Goal: Information Seeking & Learning: Check status

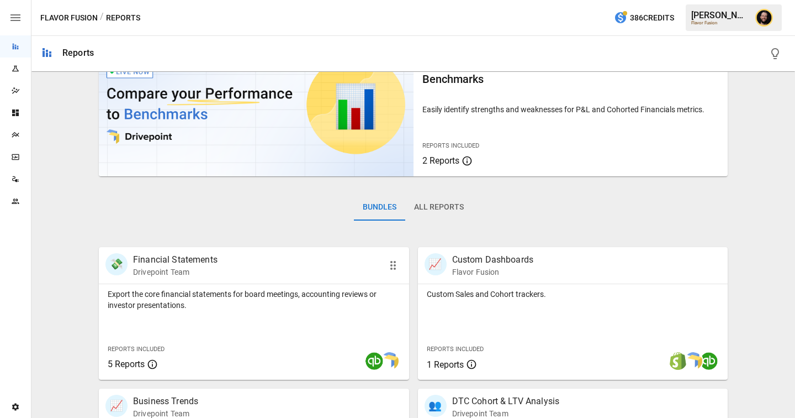
scroll to position [167, 0]
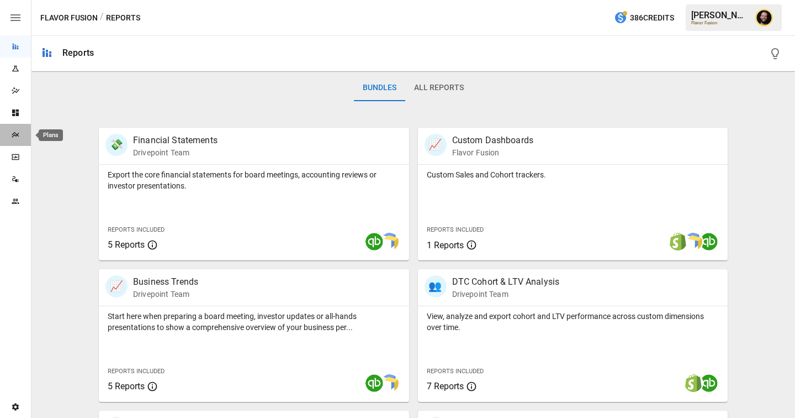
click at [12, 134] on icon "Plans" at bounding box center [15, 135] width 7 height 6
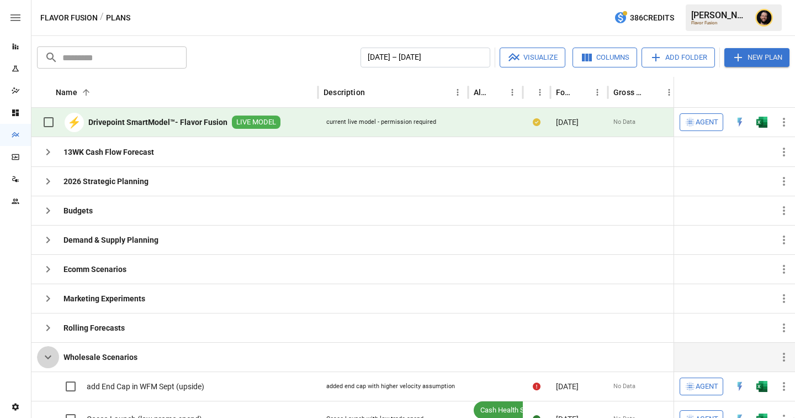
click at [50, 360] on icon "button" at bounding box center [47, 356] width 13 height 13
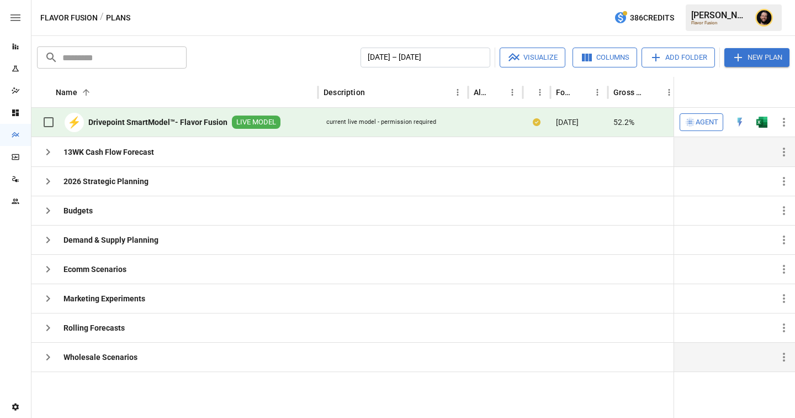
click at [45, 155] on icon "button" at bounding box center [47, 151] width 13 height 13
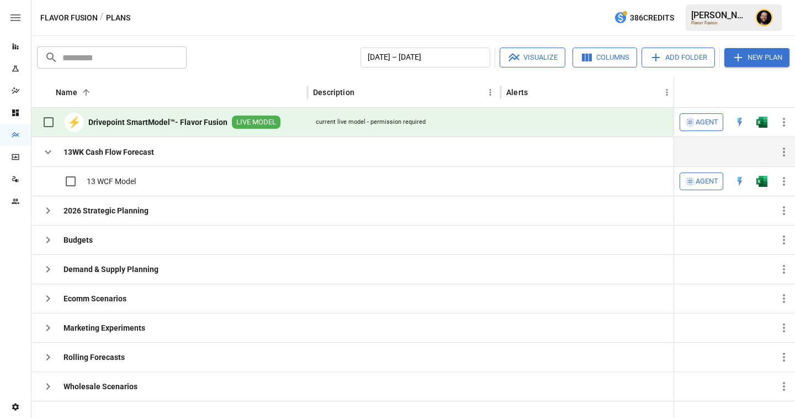
click at [49, 150] on icon "button" at bounding box center [47, 151] width 13 height 13
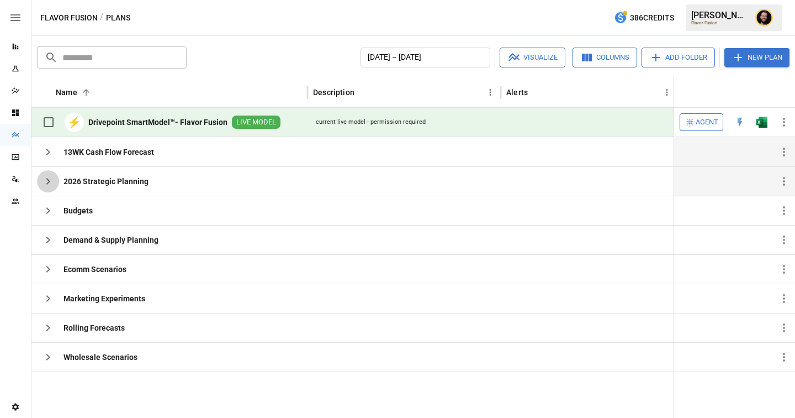
click at [51, 183] on icon "button" at bounding box center [47, 181] width 13 height 13
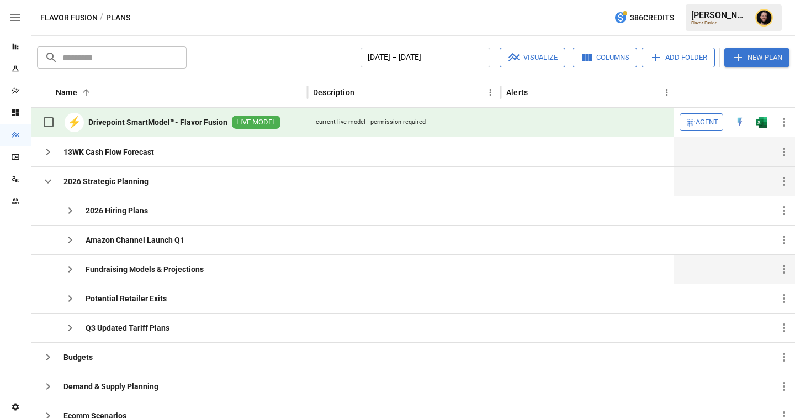
scroll to position [25, 0]
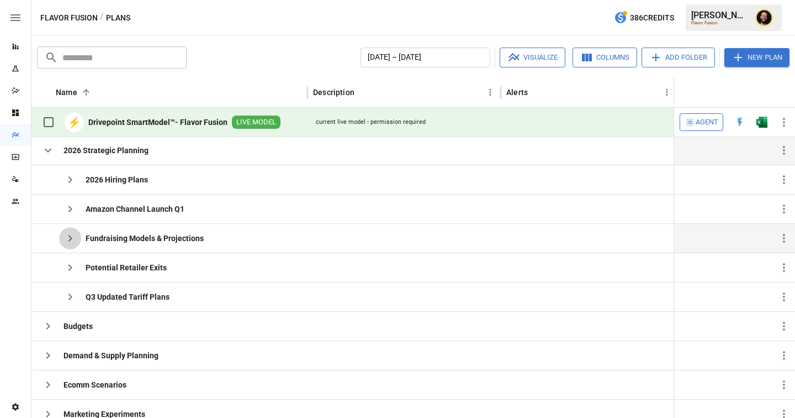
click at [76, 241] on icon "button" at bounding box center [70, 237] width 13 height 13
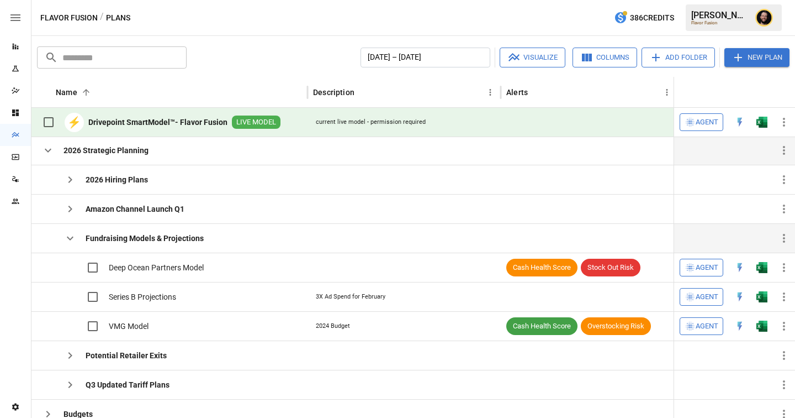
click at [68, 237] on icon "button" at bounding box center [70, 238] width 7 height 4
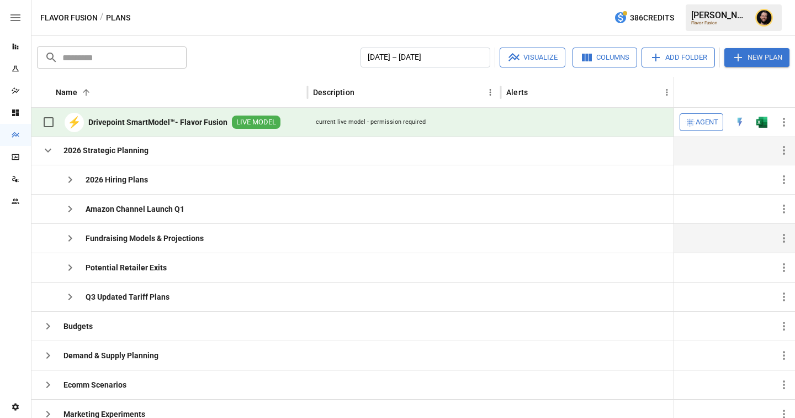
click at [49, 153] on icon "button" at bounding box center [47, 150] width 13 height 13
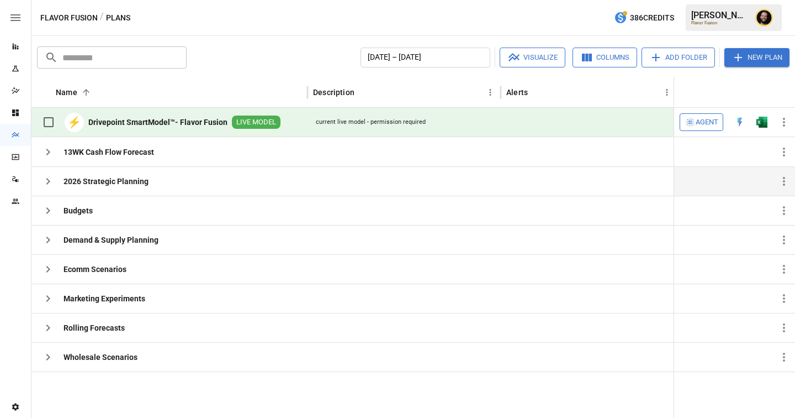
scroll to position [0, 0]
click at [52, 268] on icon "button" at bounding box center [47, 268] width 13 height 13
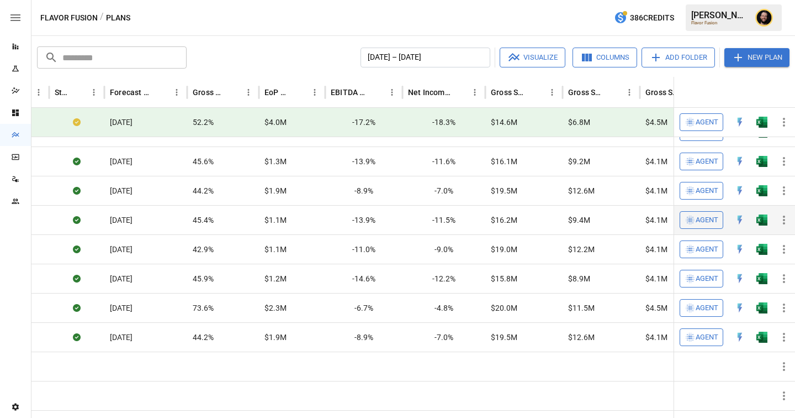
scroll to position [254, 636]
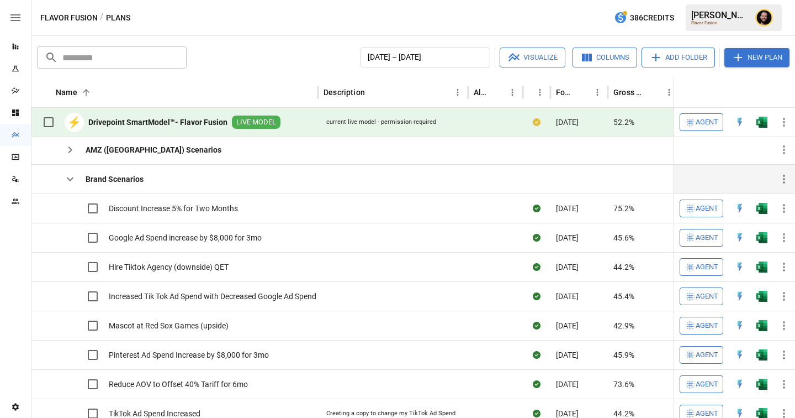
click at [66, 180] on icon "button" at bounding box center [70, 178] width 13 height 13
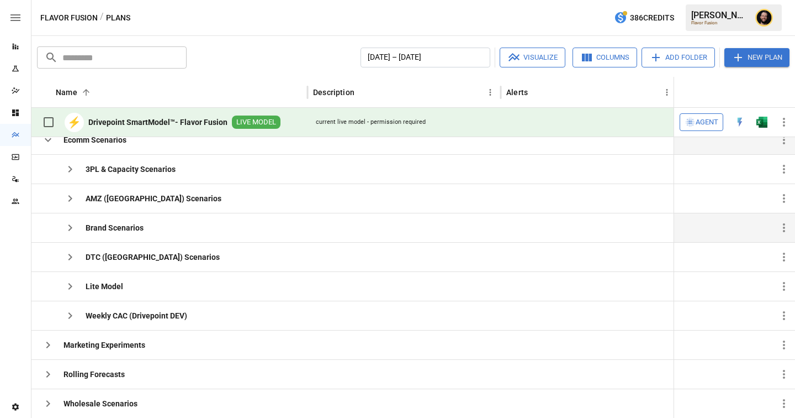
scroll to position [106, 0]
click at [47, 140] on icon "button" at bounding box center [48, 140] width 7 height 4
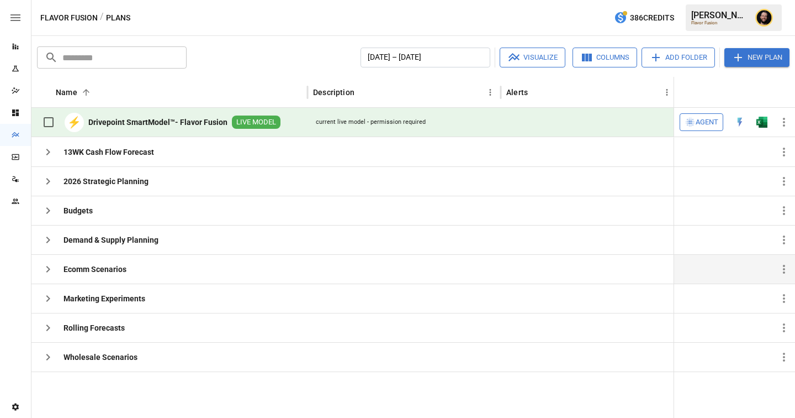
scroll to position [0, 0]
click at [18, 46] on icon "Reports" at bounding box center [16, 47] width 6 height 6
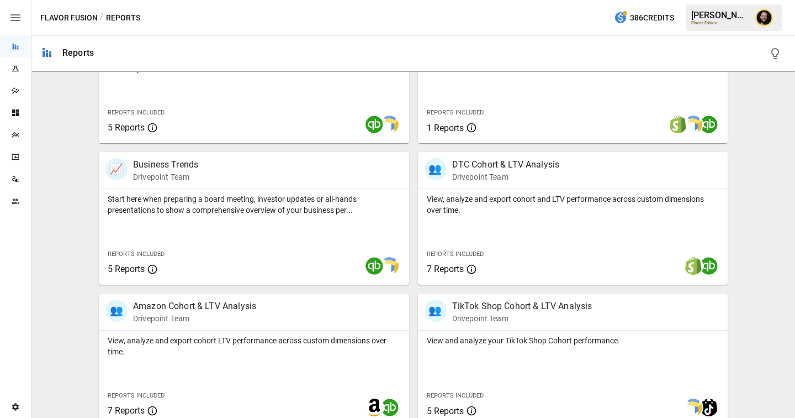
scroll to position [285, 0]
click at [17, 135] on icon "Plans" at bounding box center [15, 135] width 7 height 6
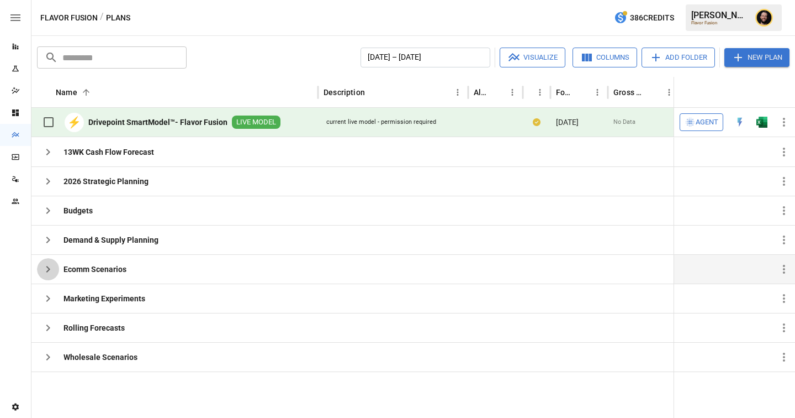
click at [50, 267] on icon "button" at bounding box center [47, 268] width 13 height 13
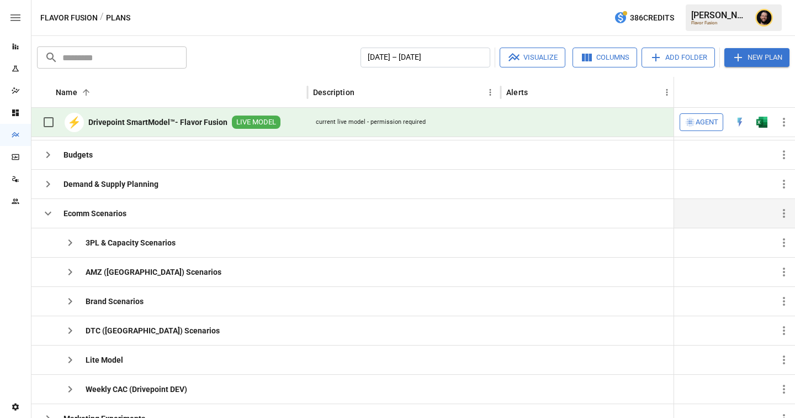
scroll to position [47, 0]
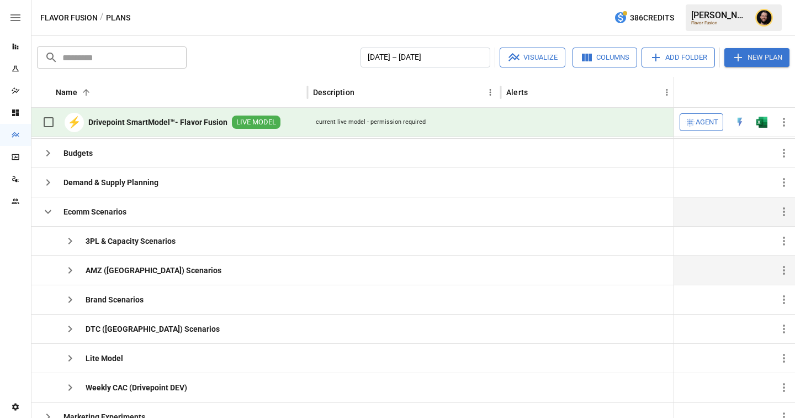
click at [71, 268] on icon "button" at bounding box center [70, 269] width 13 height 13
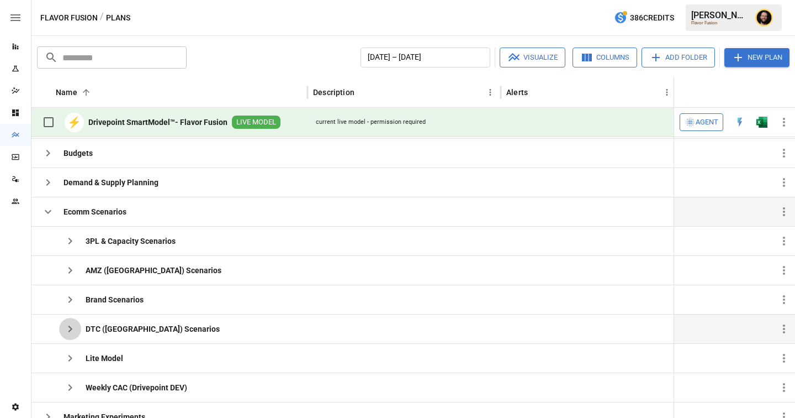
click at [72, 326] on icon "button" at bounding box center [70, 328] width 13 height 13
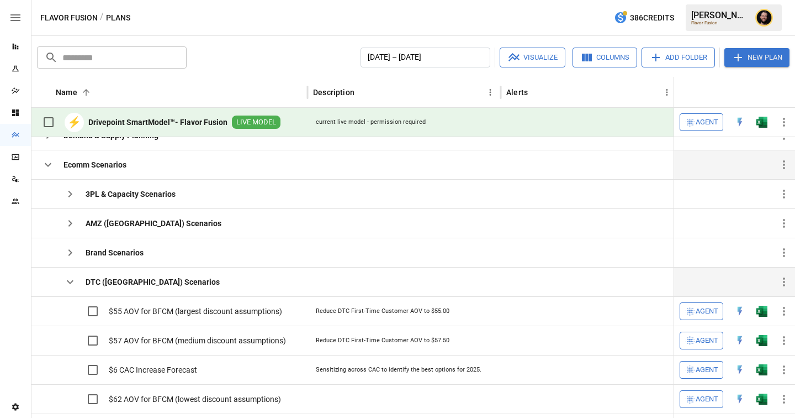
scroll to position [157, 0]
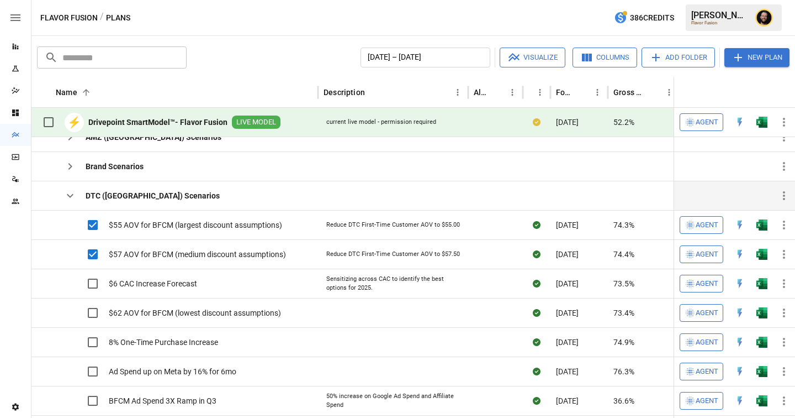
click at [516, 64] on icon "button" at bounding box center [514, 57] width 13 height 13
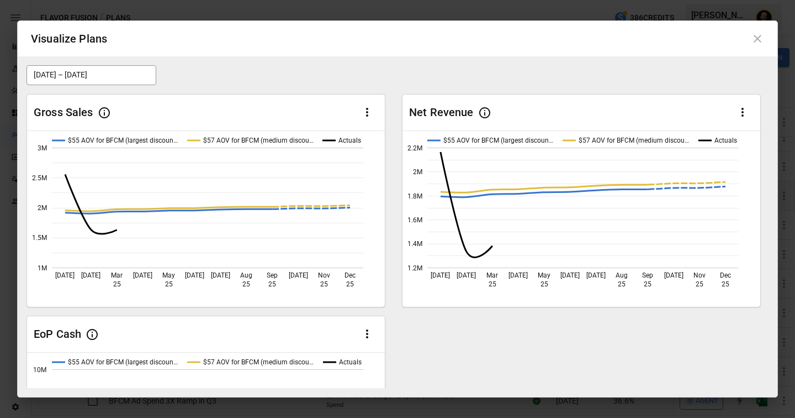
click at [757, 38] on icon at bounding box center [758, 39] width 8 height 8
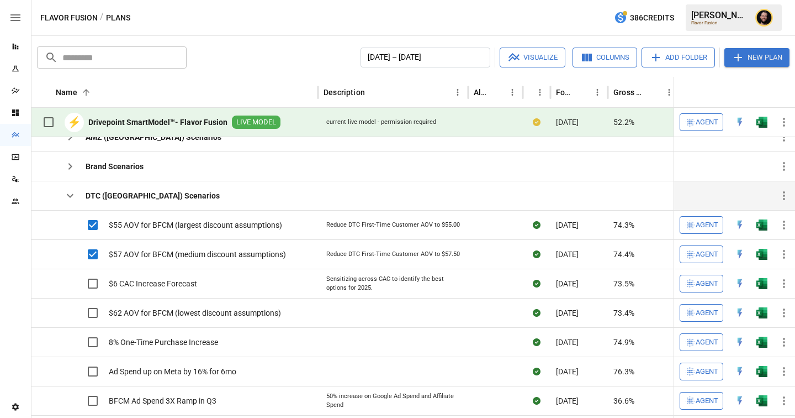
click at [70, 190] on icon "button" at bounding box center [70, 195] width 13 height 13
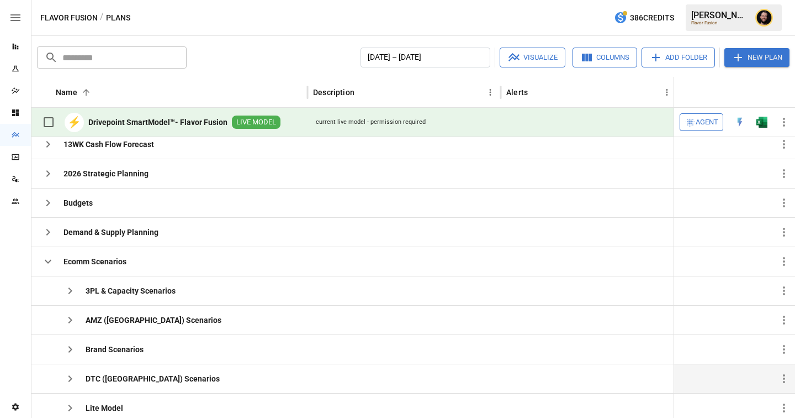
scroll to position [0, 0]
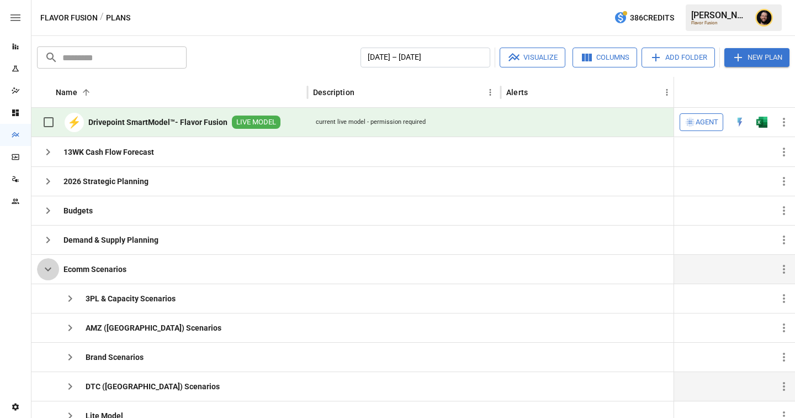
click at [44, 263] on icon "button" at bounding box center [47, 268] width 13 height 13
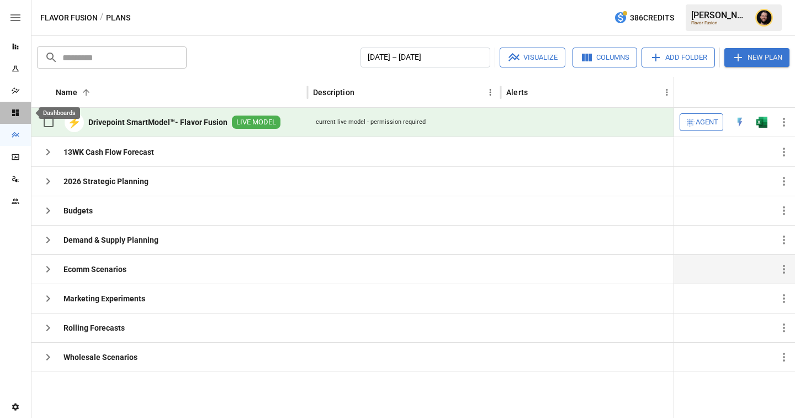
click at [15, 116] on icon "Dashboards" at bounding box center [15, 112] width 9 height 9
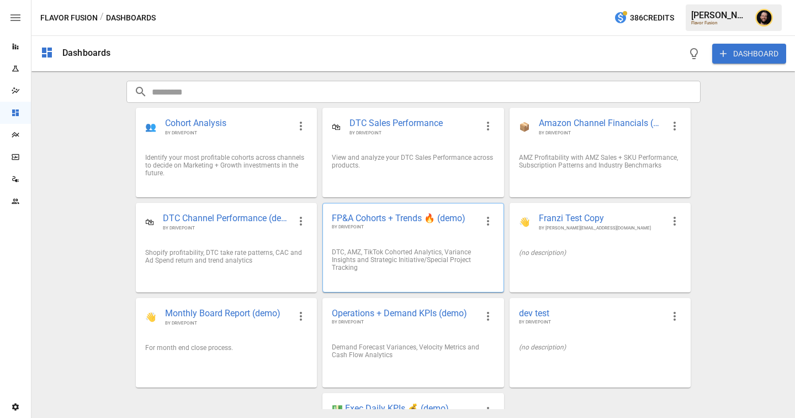
scroll to position [74, 0]
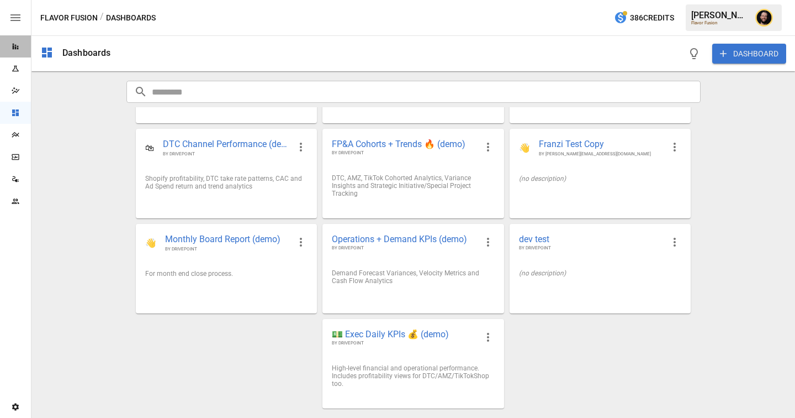
click at [15, 41] on div "Reports" at bounding box center [15, 46] width 31 height 22
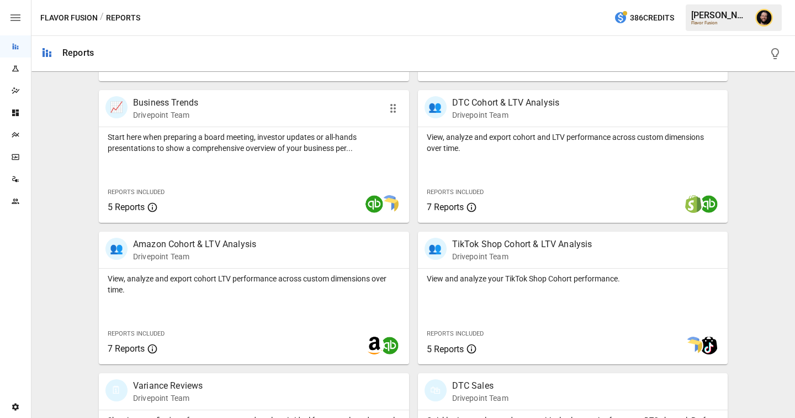
scroll to position [350, 0]
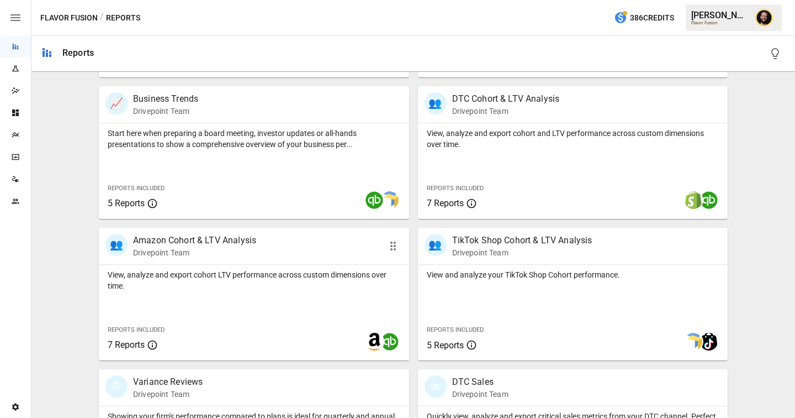
click at [300, 283] on p "View, analyze and export cohort LTV performance across custom dimensions over t…" at bounding box center [254, 280] width 293 height 22
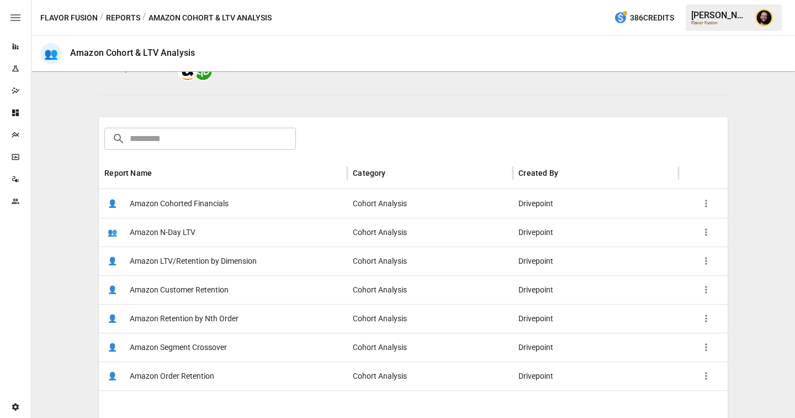
scroll to position [133, 0]
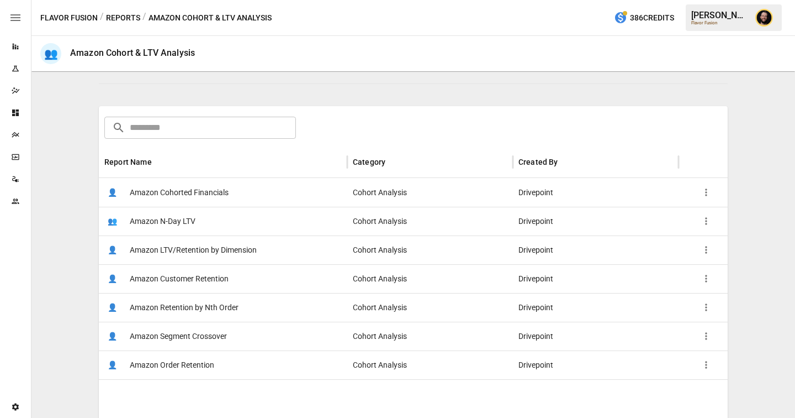
click at [269, 196] on div "👤 Amazon Cohorted Financials" at bounding box center [223, 192] width 249 height 29
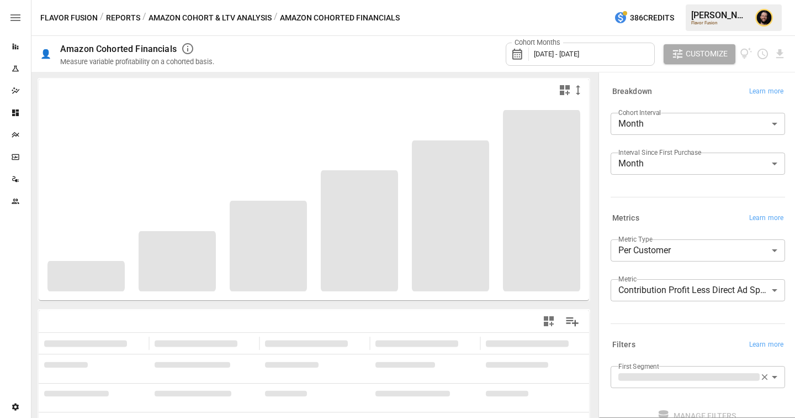
click at [654, 0] on body "**********" at bounding box center [397, 0] width 795 height 0
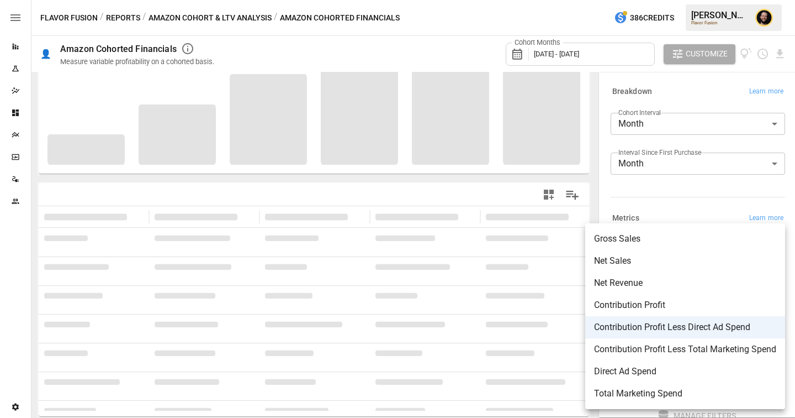
click at [667, 212] on div at bounding box center [397, 209] width 795 height 418
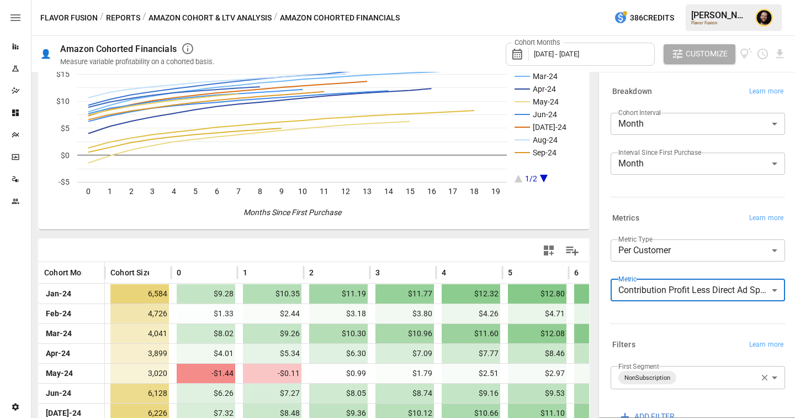
scroll to position [114, 0]
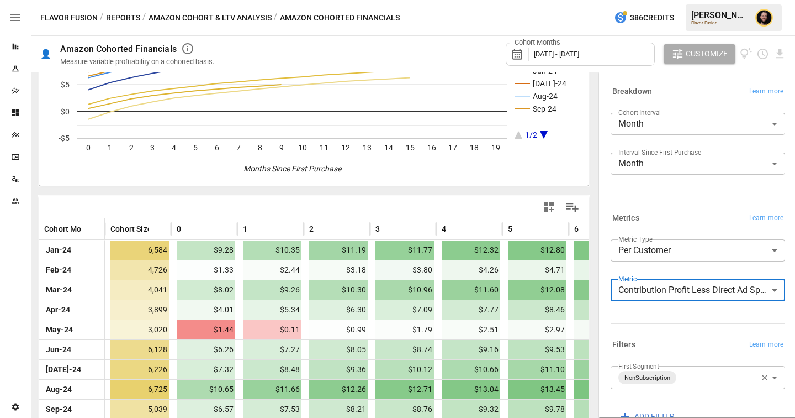
click at [694, 0] on body "Reports Experiments Dazzler Studio Dashboards Plans SmartModel ™ Data Sources T…" at bounding box center [397, 0] width 795 height 0
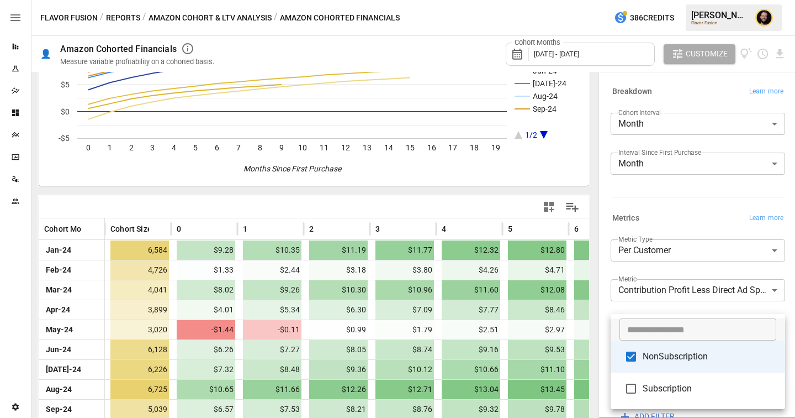
click at [691, 202] on div at bounding box center [397, 209] width 795 height 418
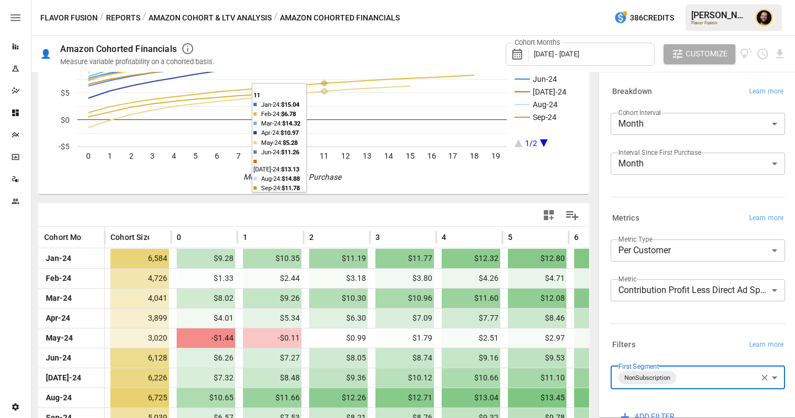
scroll to position [176, 0]
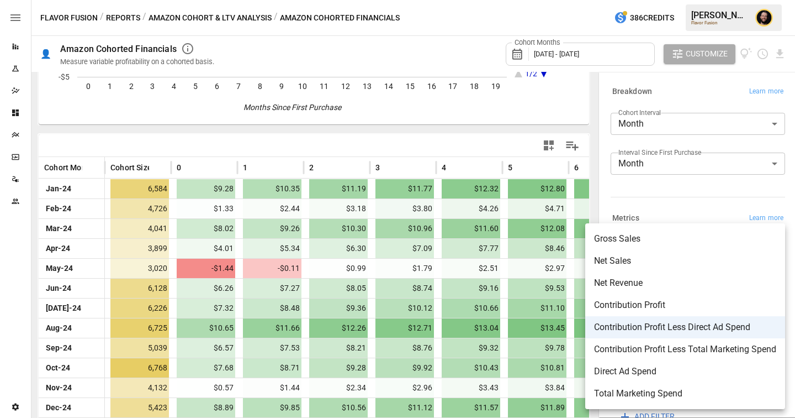
click at [739, 0] on body "Reports Experiments Dazzler Studio Dashboards Plans SmartModel ™ Data Sources T…" at bounding box center [397, 0] width 795 height 0
click at [679, 214] on div at bounding box center [397, 209] width 795 height 418
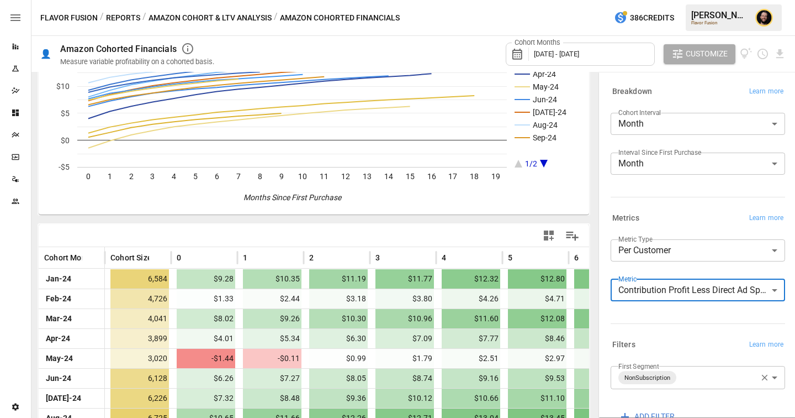
scroll to position [156, 0]
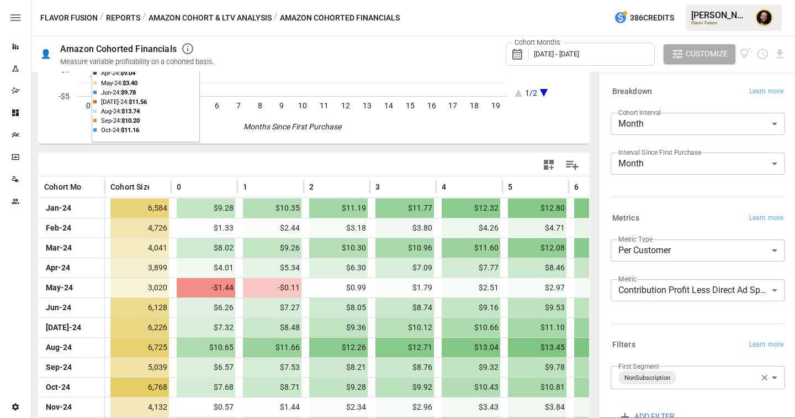
click at [130, 17] on button "Reports" at bounding box center [123, 18] width 34 height 14
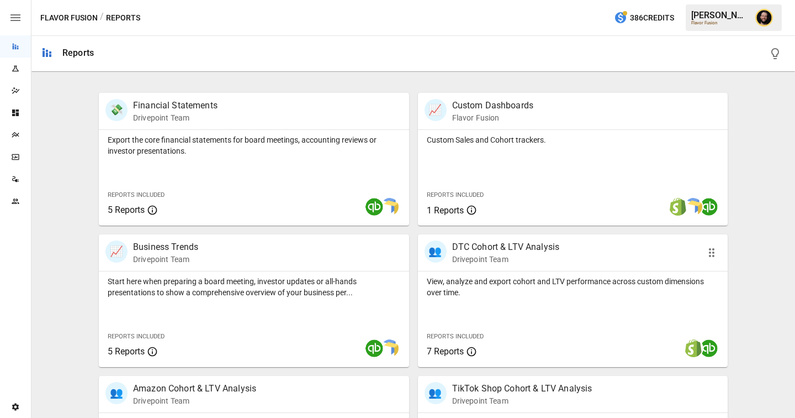
scroll to position [297, 0]
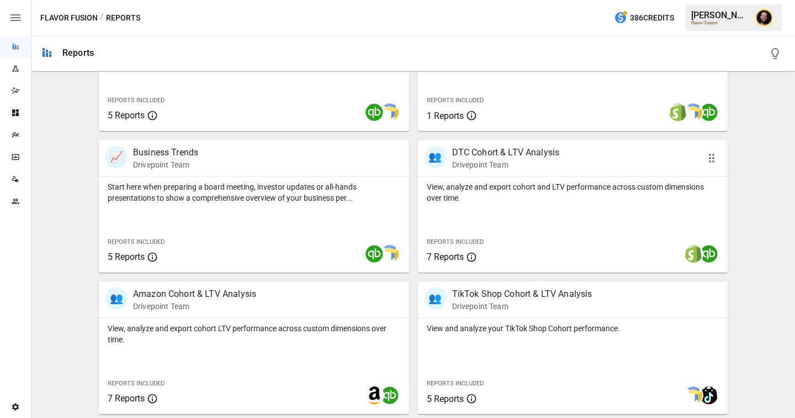
click at [524, 207] on div "View, analyze and export cohort and LTV performance across custom dimensions ov…" at bounding box center [573, 225] width 310 height 96
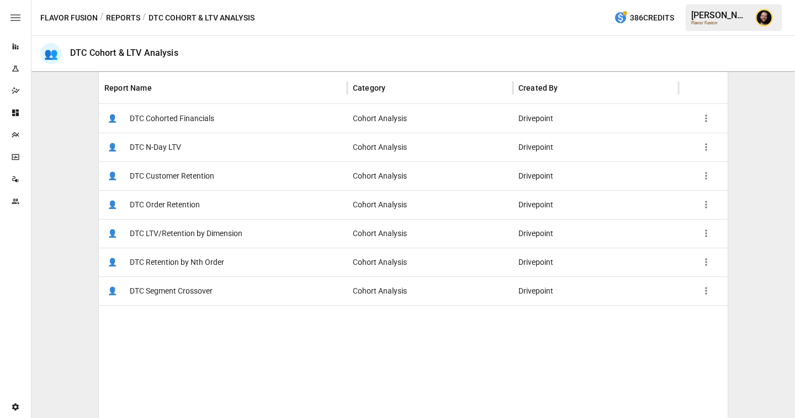
scroll to position [208, 0]
click at [258, 227] on div "👤 DTC LTV/Retention by Dimension" at bounding box center [223, 232] width 249 height 29
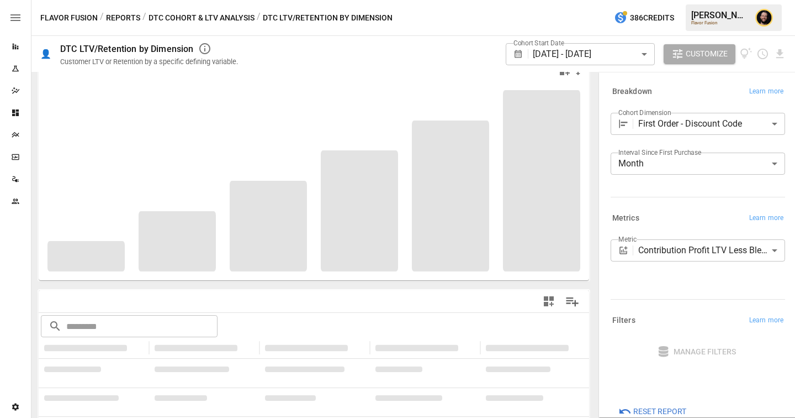
scroll to position [23, 0]
click at [684, 0] on body "**********" at bounding box center [397, 0] width 795 height 0
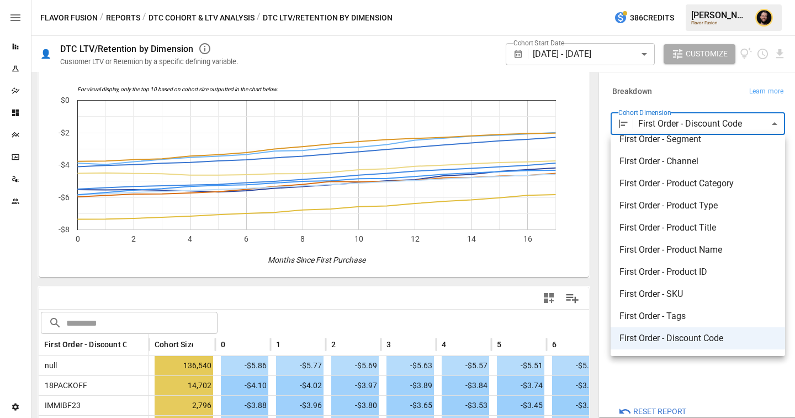
scroll to position [0, 0]
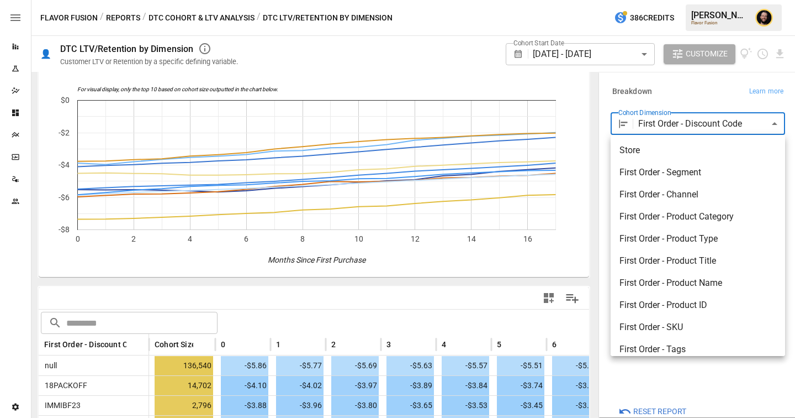
click at [672, 263] on span "First Order - Product Title" at bounding box center [698, 260] width 157 height 13
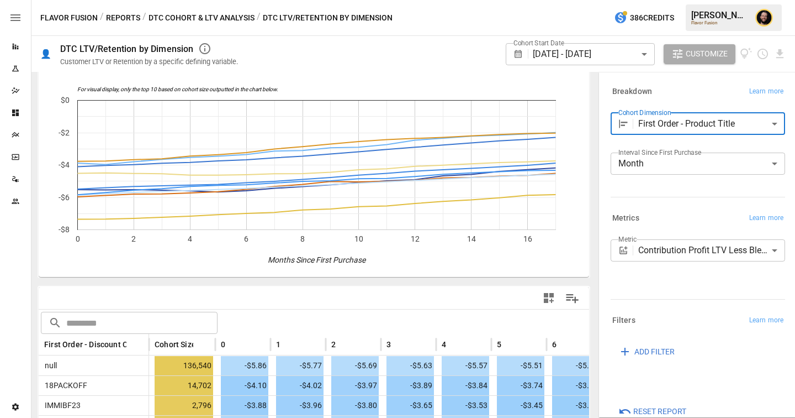
type input "**********"
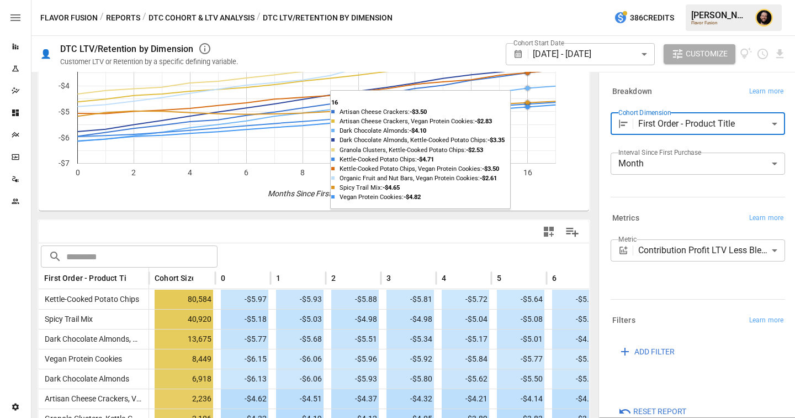
scroll to position [80, 0]
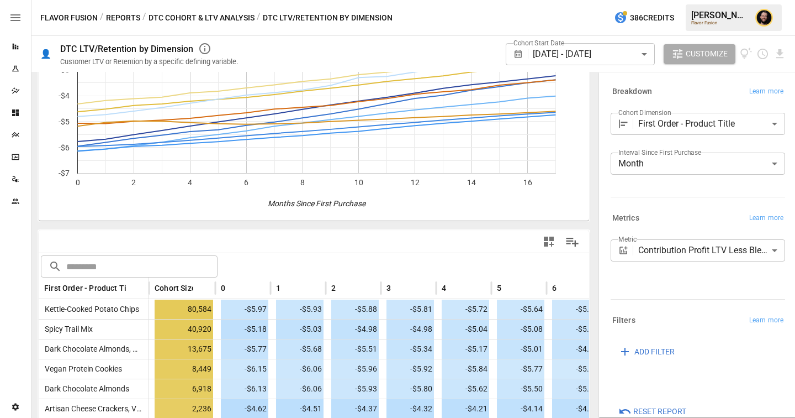
click at [127, 18] on button "Reports" at bounding box center [123, 18] width 34 height 14
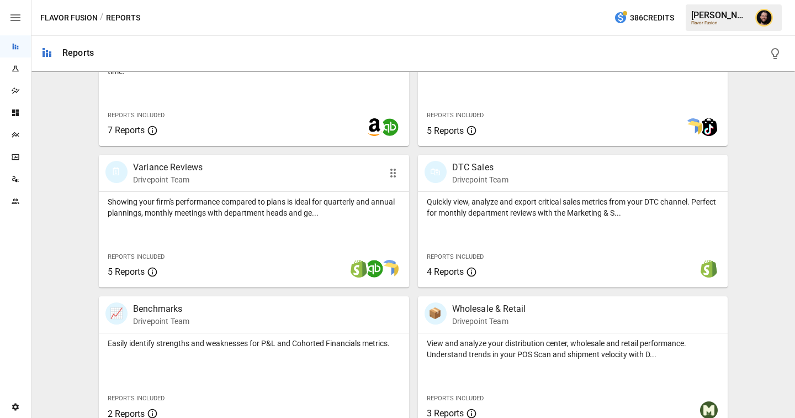
scroll to position [652, 0]
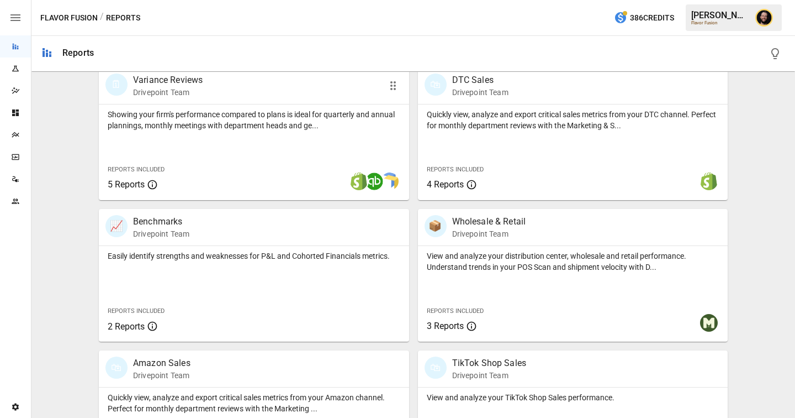
click at [267, 141] on div "Showing your firm's performance compared to plans is ideal for quarterly and an…" at bounding box center [254, 152] width 310 height 96
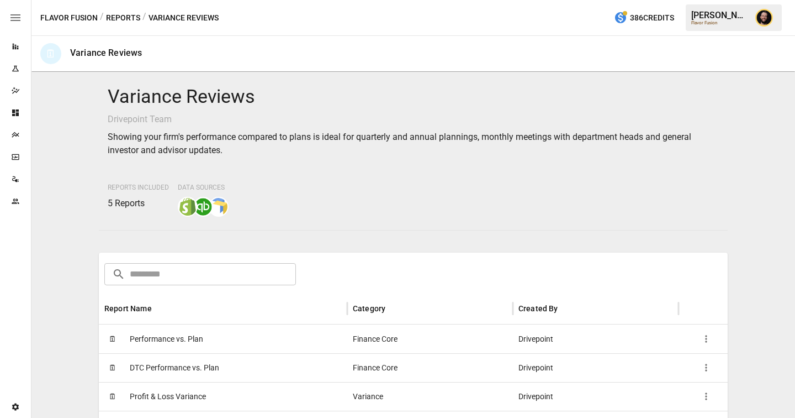
click at [242, 334] on div "🗓 Performance vs. Plan" at bounding box center [223, 338] width 249 height 29
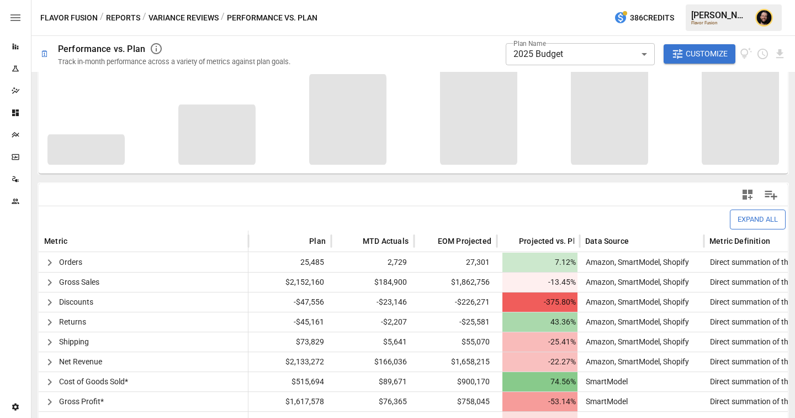
scroll to position [200, 0]
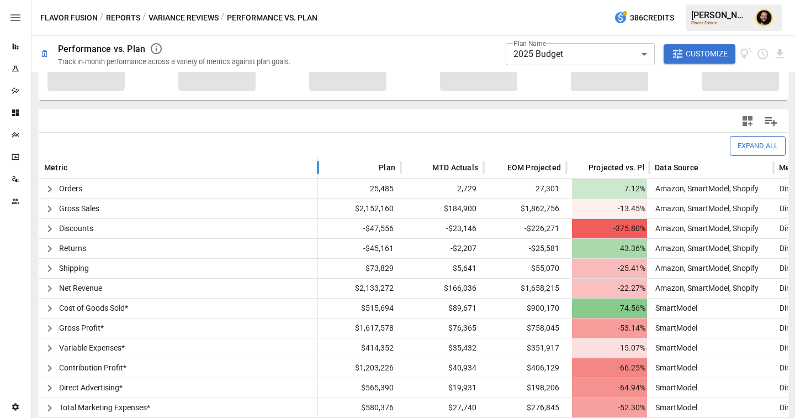
drag, startPoint x: 247, startPoint y: 163, endPoint x: 317, endPoint y: 166, distance: 69.6
click at [317, 166] on div at bounding box center [318, 168] width 6 height 22
click at [50, 306] on icon "button" at bounding box center [49, 308] width 13 height 13
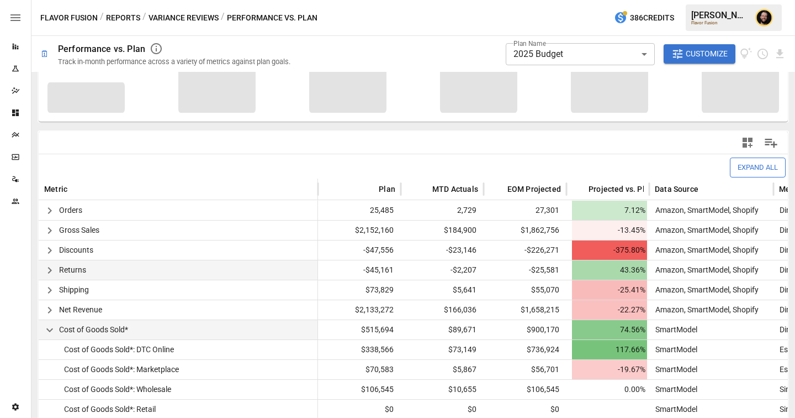
scroll to position [274, 0]
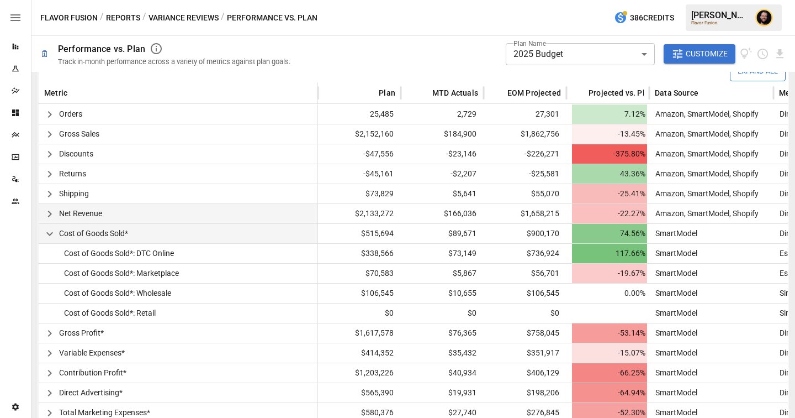
click at [47, 212] on icon "button" at bounding box center [49, 213] width 13 height 13
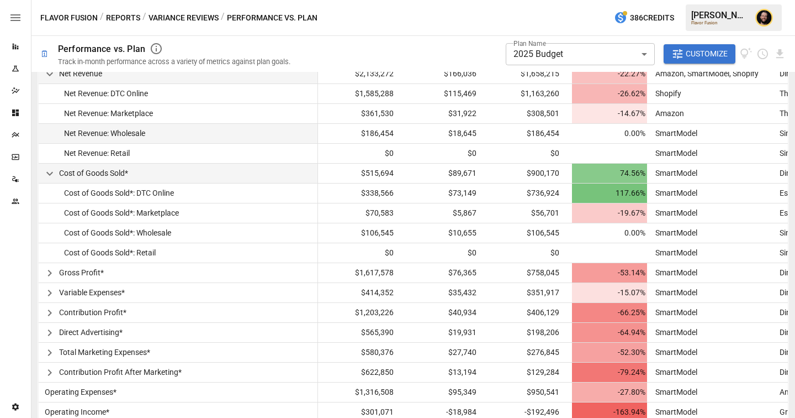
scroll to position [445, 0]
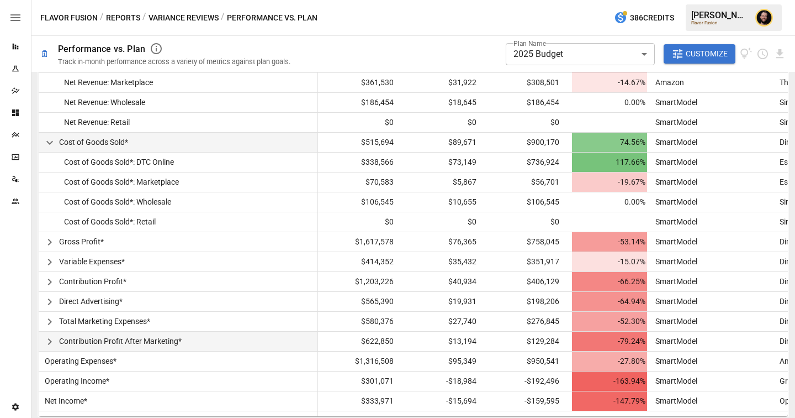
click at [53, 342] on icon "button" at bounding box center [49, 341] width 13 height 13
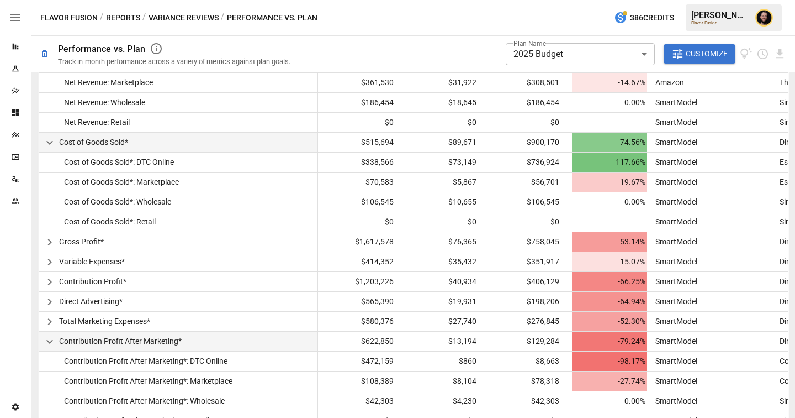
scroll to position [525, 0]
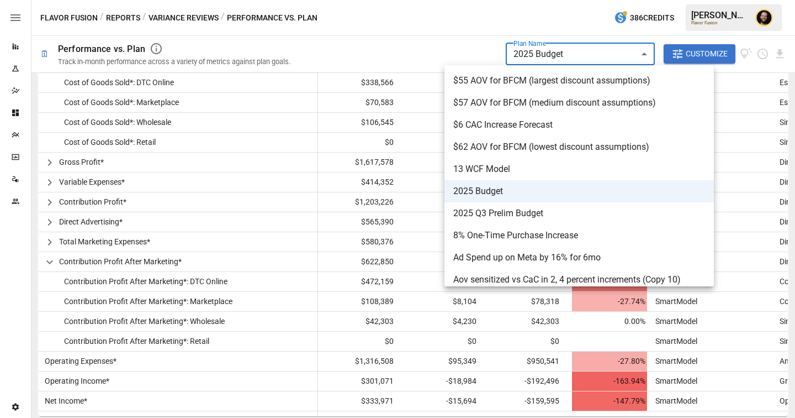
click at [554, 0] on body "**********" at bounding box center [397, 0] width 795 height 0
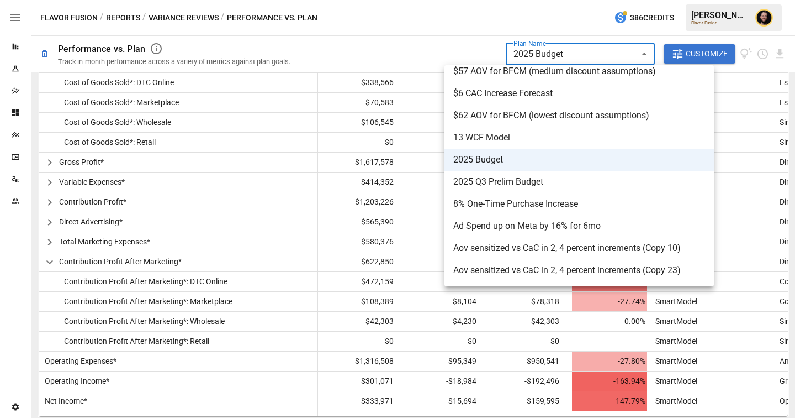
scroll to position [98, 0]
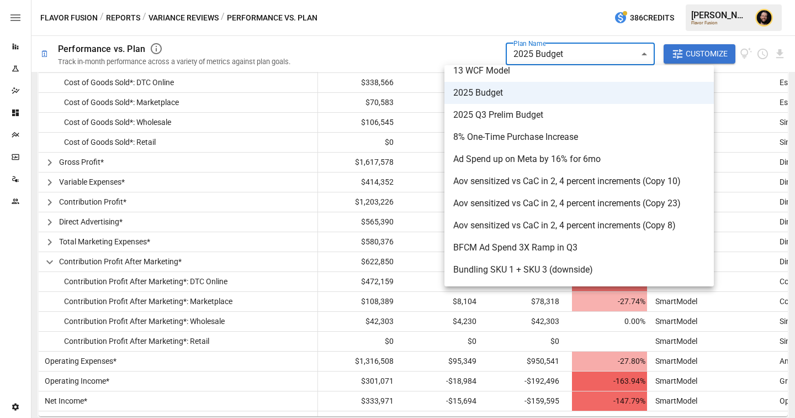
click at [464, 49] on div at bounding box center [397, 209] width 795 height 418
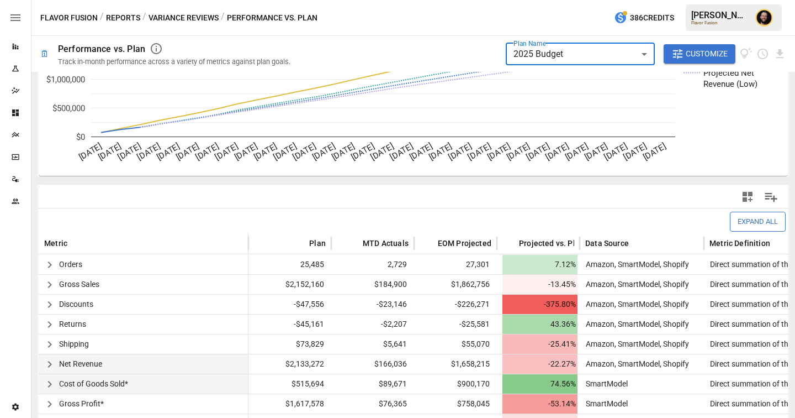
scroll to position [230, 0]
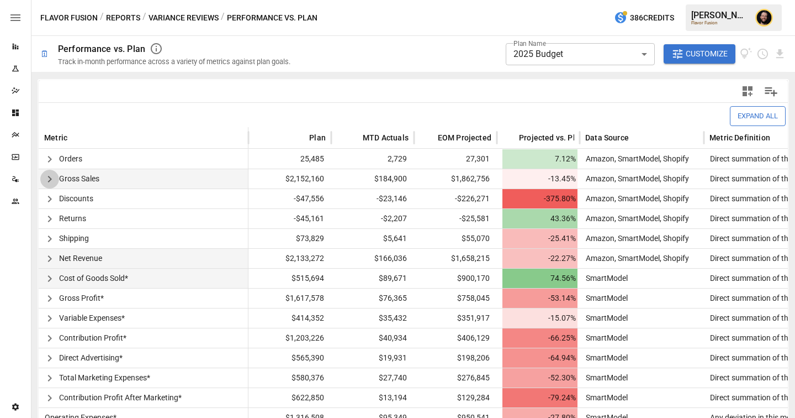
click at [49, 181] on icon "button" at bounding box center [49, 179] width 4 height 7
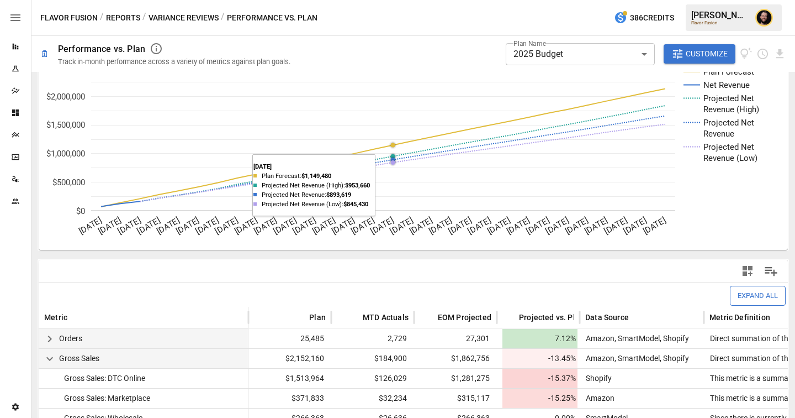
scroll to position [34, 0]
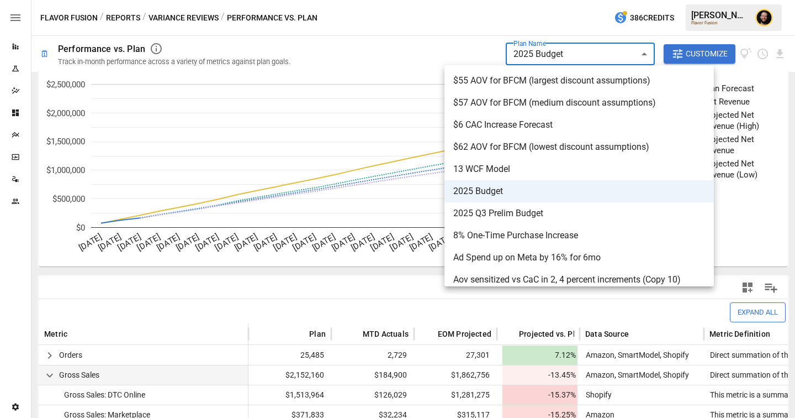
click at [589, 0] on body "**********" at bounding box center [397, 0] width 795 height 0
click at [416, 57] on div at bounding box center [397, 209] width 795 height 418
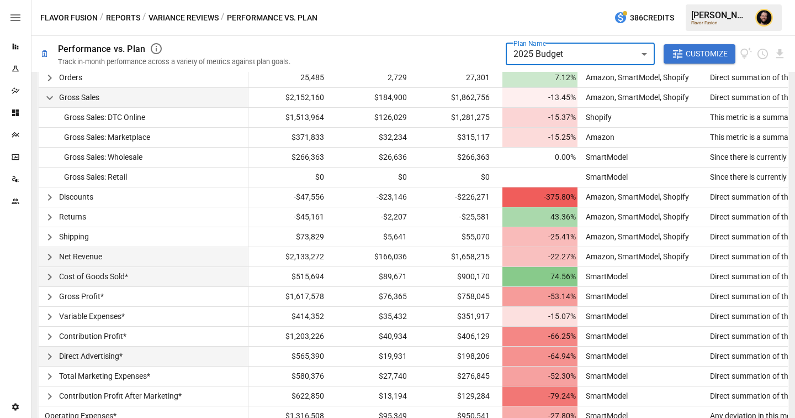
scroll to position [366, 0]
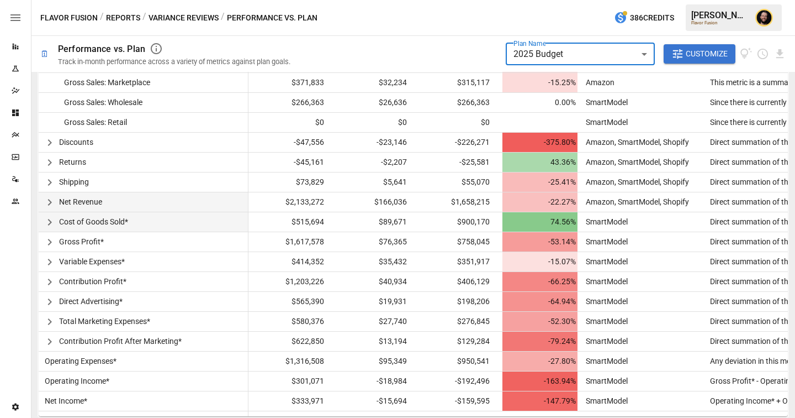
click at [50, 204] on icon "button" at bounding box center [49, 202] width 13 height 13
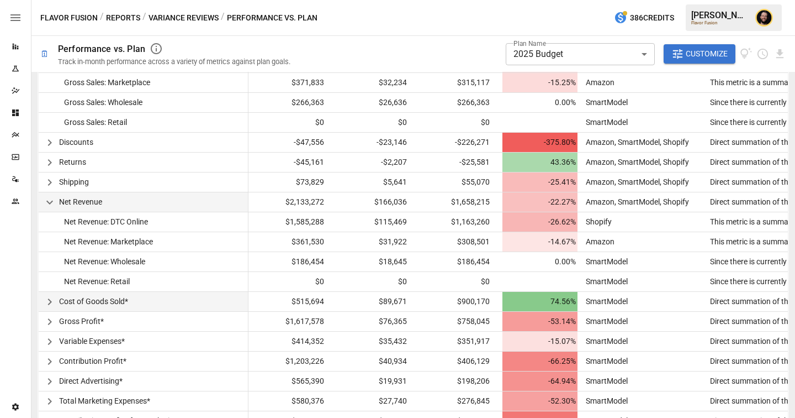
click at [50, 303] on icon "button" at bounding box center [49, 301] width 4 height 7
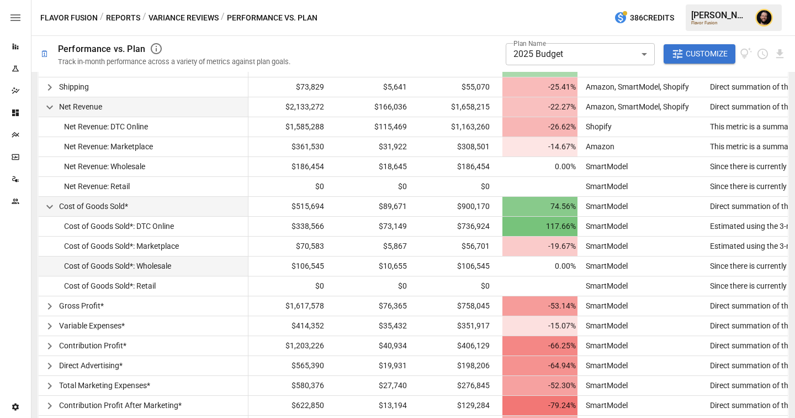
scroll to position [525, 0]
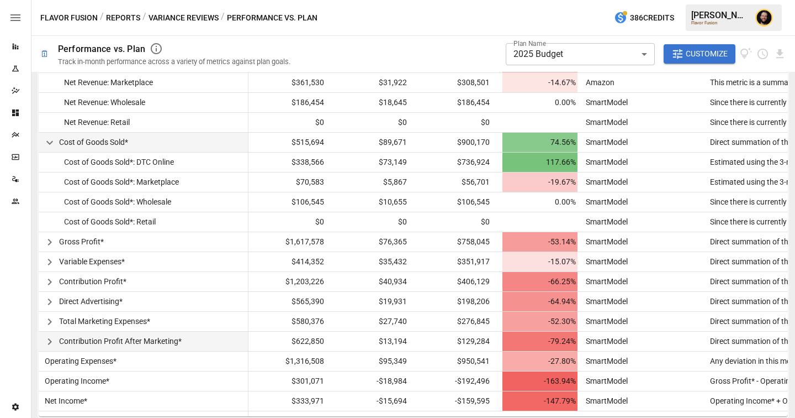
click at [46, 341] on icon "button" at bounding box center [49, 341] width 13 height 13
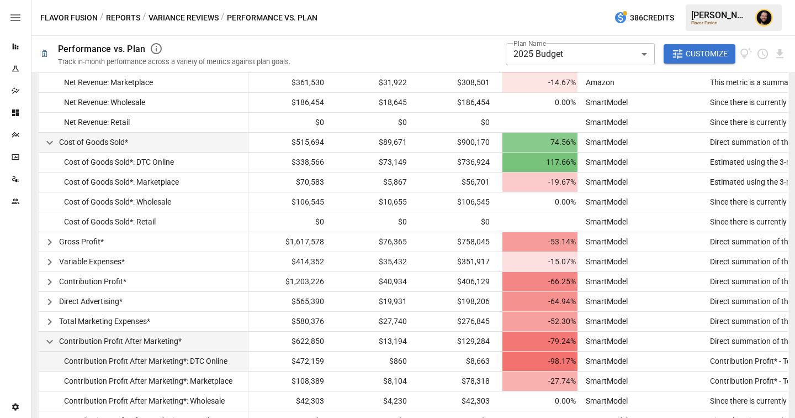
scroll to position [604, 0]
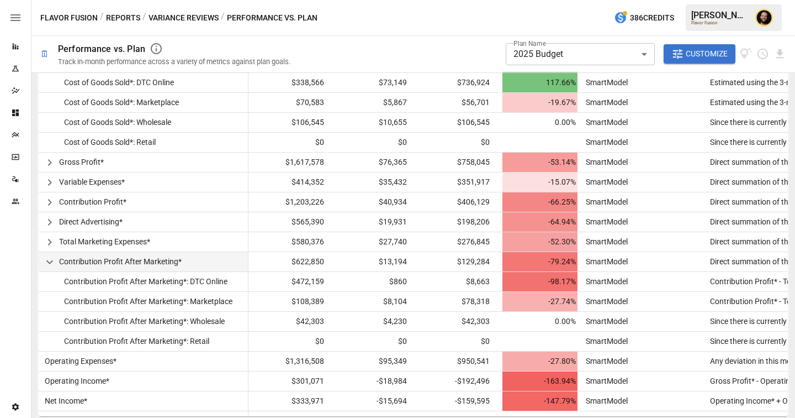
click at [9, 45] on div "Reports" at bounding box center [15, 46] width 31 height 9
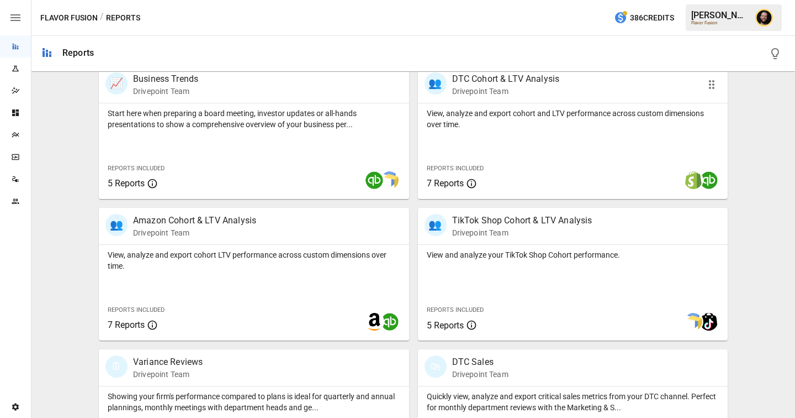
scroll to position [344, 0]
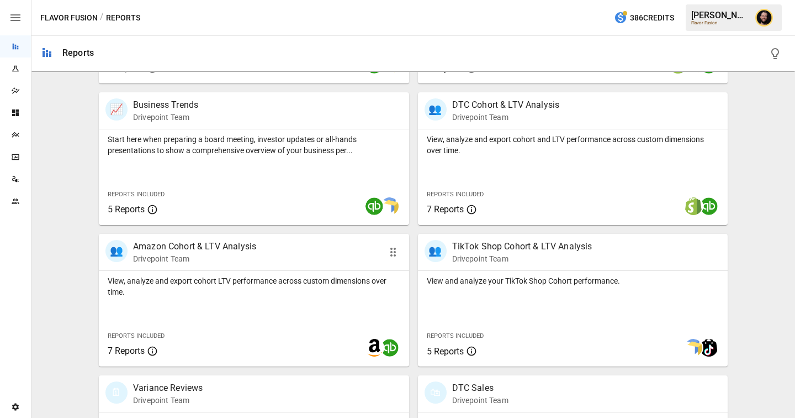
click at [256, 289] on p "View, analyze and export cohort LTV performance across custom dimensions over t…" at bounding box center [254, 286] width 293 height 22
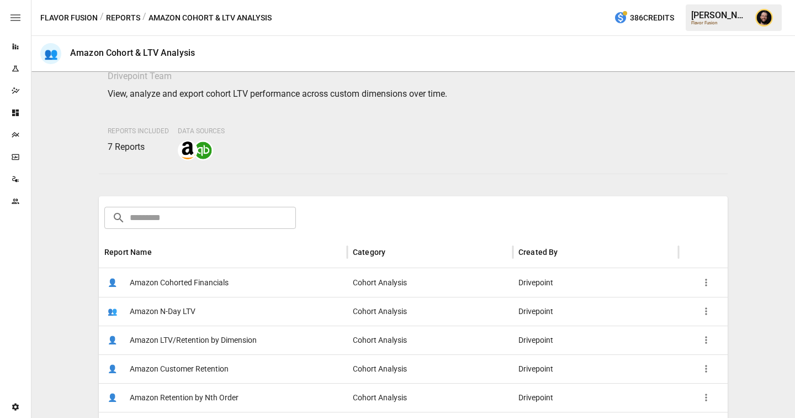
scroll to position [113, 0]
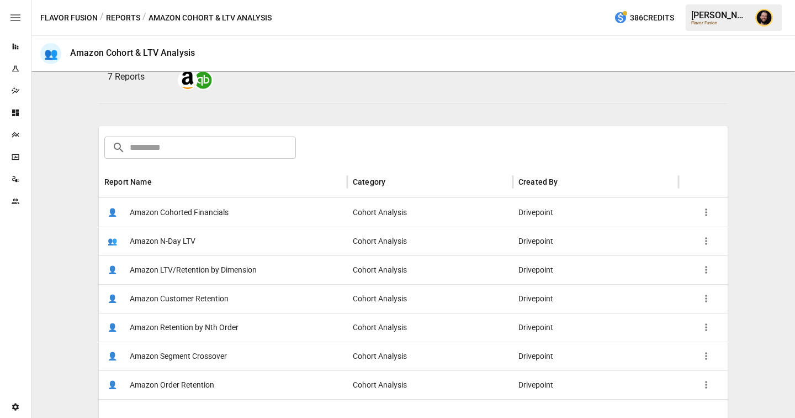
click at [125, 16] on button "Reports" at bounding box center [123, 18] width 34 height 14
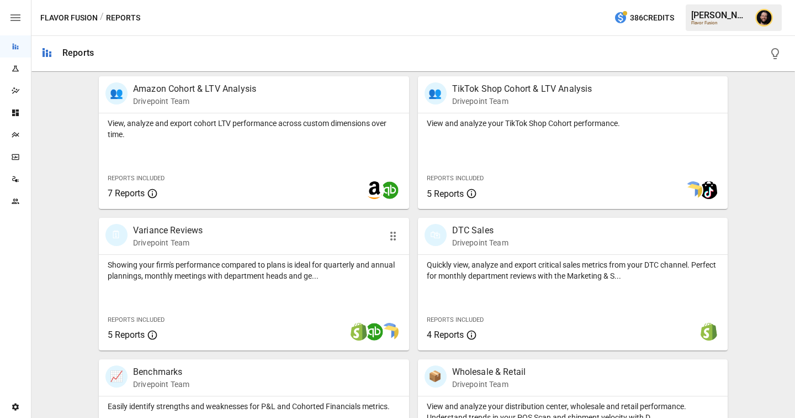
scroll to position [594, 0]
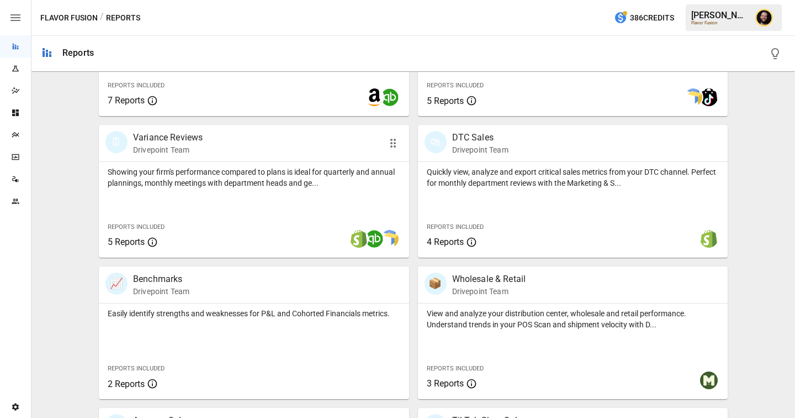
click at [225, 193] on div "Showing your firm's performance compared to plans is ideal for quarterly and an…" at bounding box center [254, 210] width 310 height 96
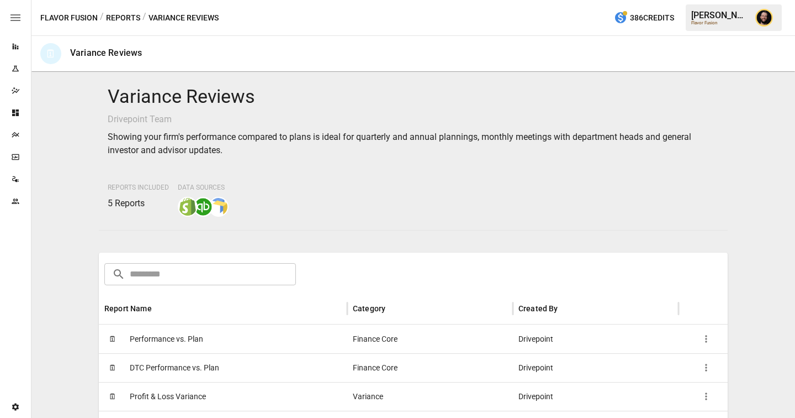
click at [234, 328] on div "🗓 Performance vs. Plan" at bounding box center [223, 338] width 249 height 29
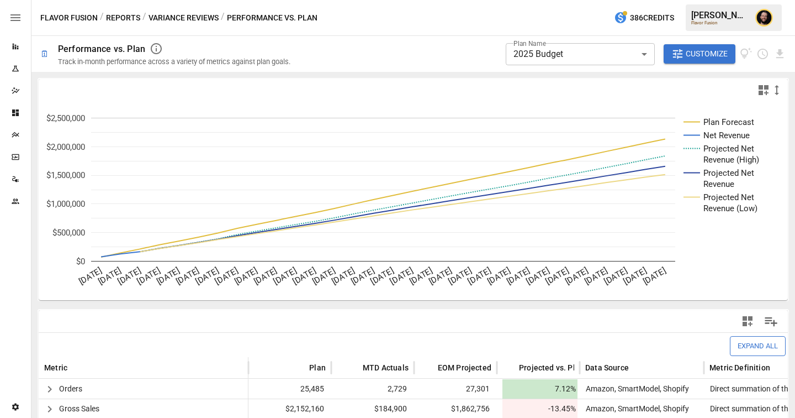
click at [582, 0] on body "**********" at bounding box center [397, 0] width 795 height 0
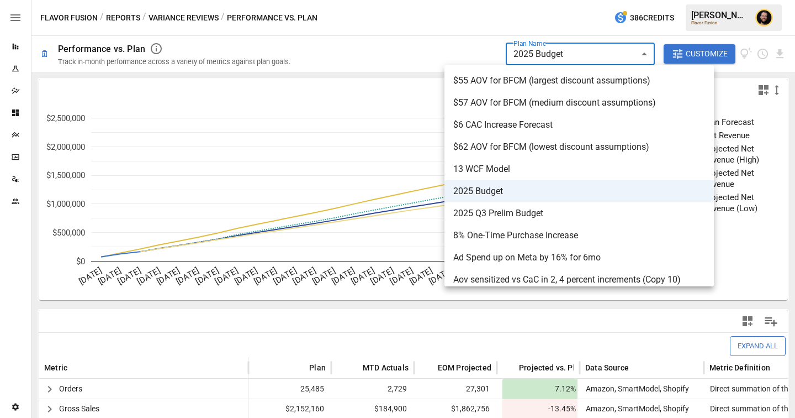
click at [384, 57] on div at bounding box center [397, 209] width 795 height 418
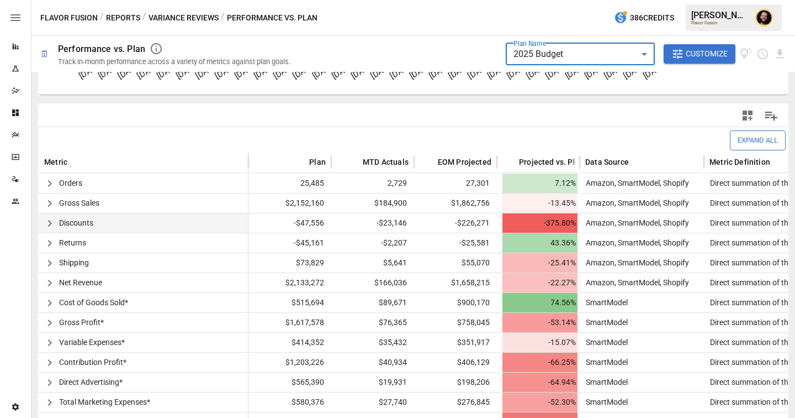
scroll to position [208, 0]
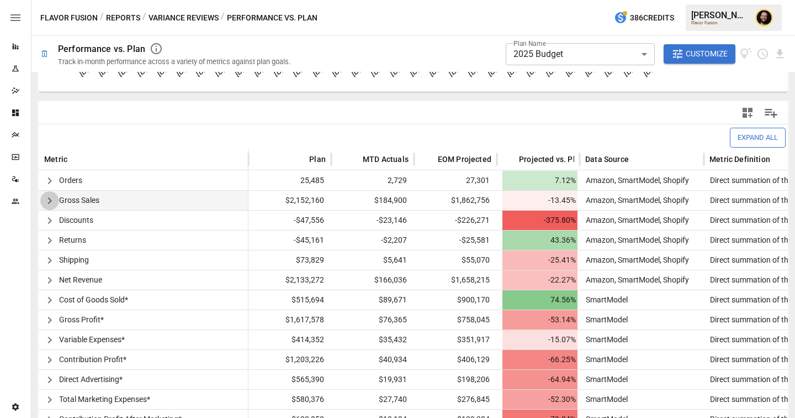
click at [47, 198] on icon "button" at bounding box center [49, 200] width 13 height 13
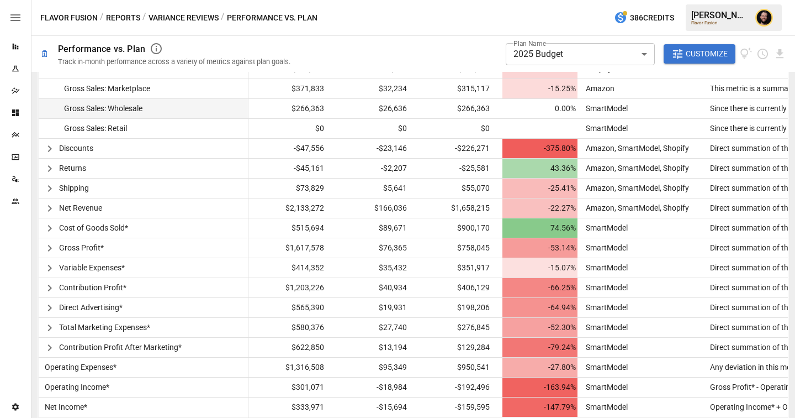
scroll to position [366, 0]
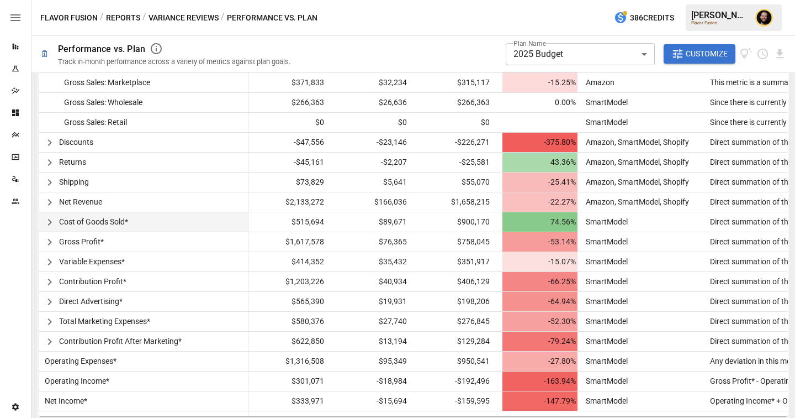
click at [48, 224] on icon "button" at bounding box center [49, 221] width 13 height 13
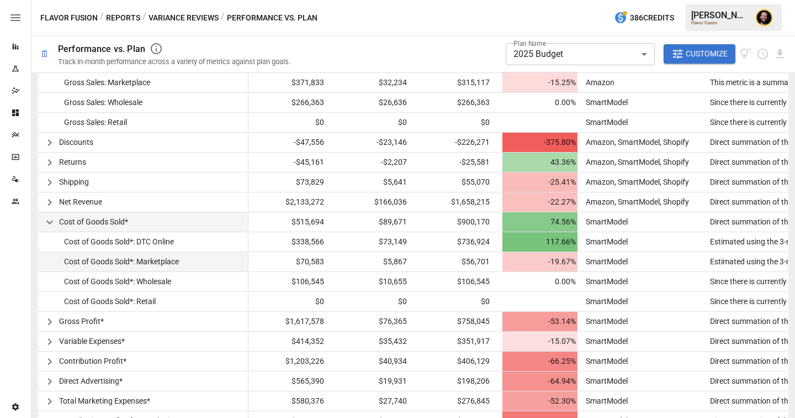
scroll to position [445, 0]
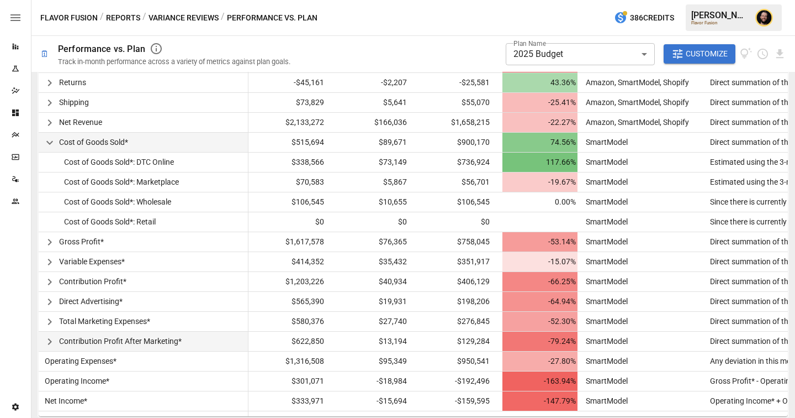
click at [50, 341] on icon "button" at bounding box center [49, 341] width 4 height 7
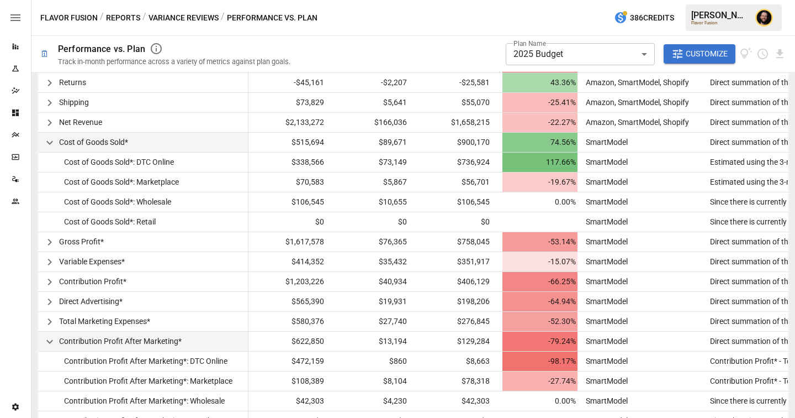
scroll to position [525, 0]
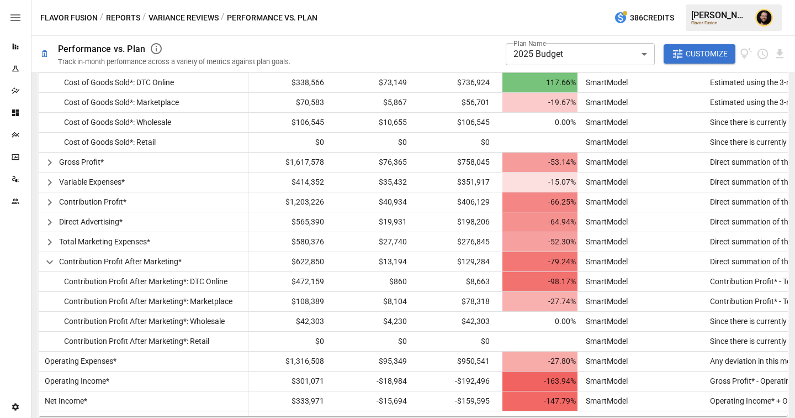
click at [122, 15] on button "Reports" at bounding box center [123, 18] width 34 height 14
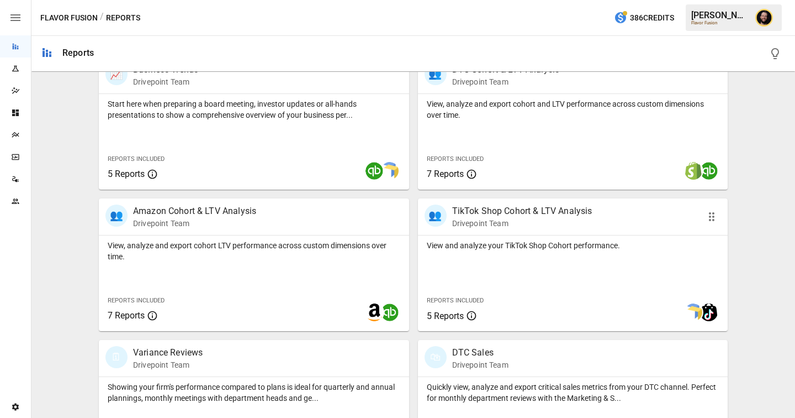
scroll to position [344, 0]
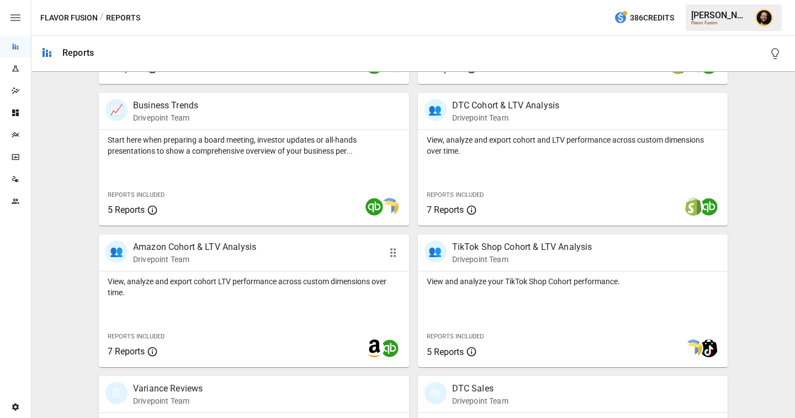
click at [314, 287] on p "View, analyze and export cohort LTV performance across custom dimensions over t…" at bounding box center [254, 287] width 293 height 22
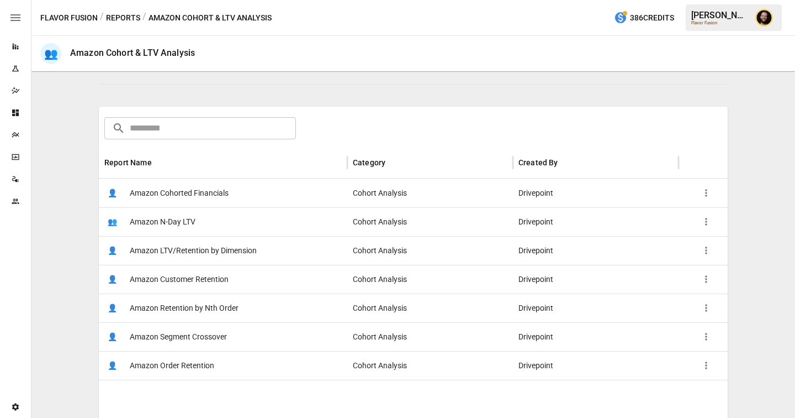
scroll to position [134, 0]
